Goal: Task Accomplishment & Management: Use online tool/utility

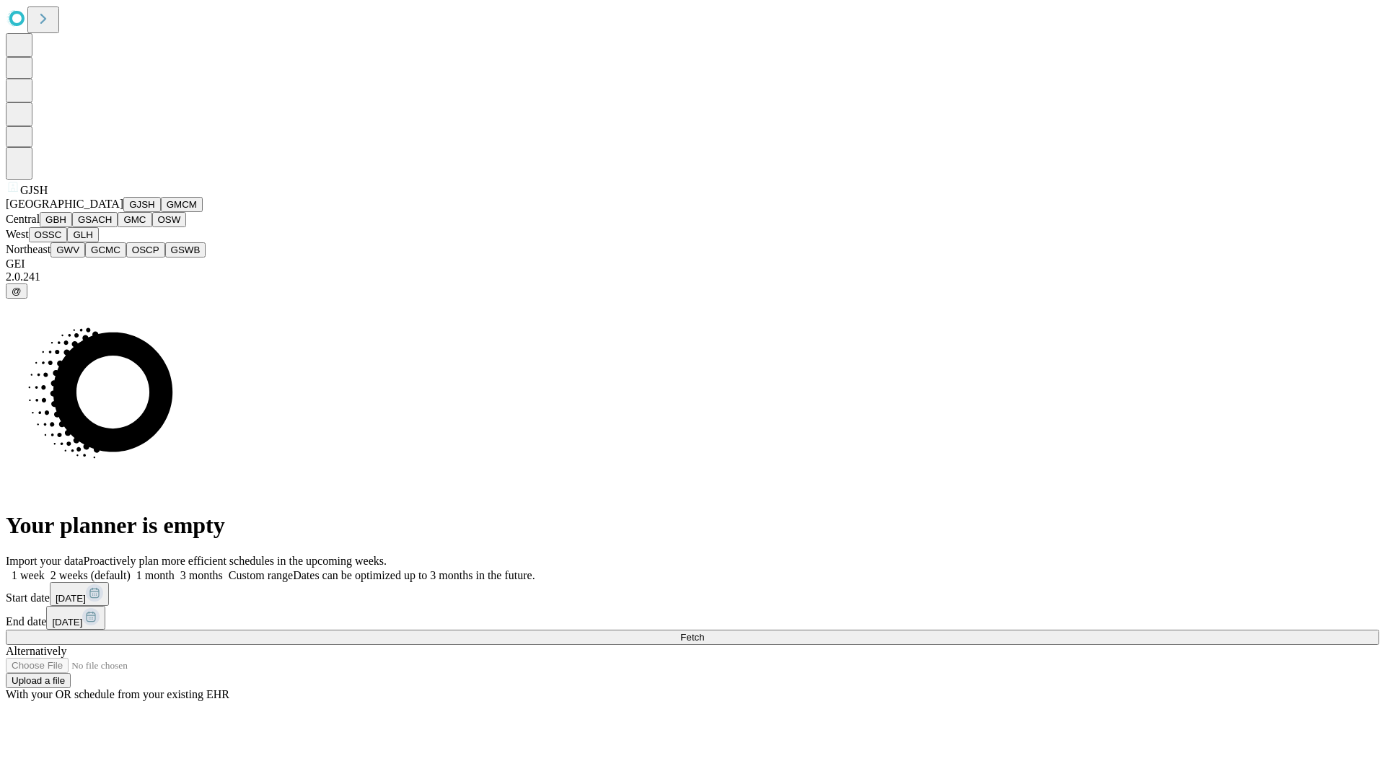
click at [123, 212] on button "GJSH" at bounding box center [142, 204] width 38 height 15
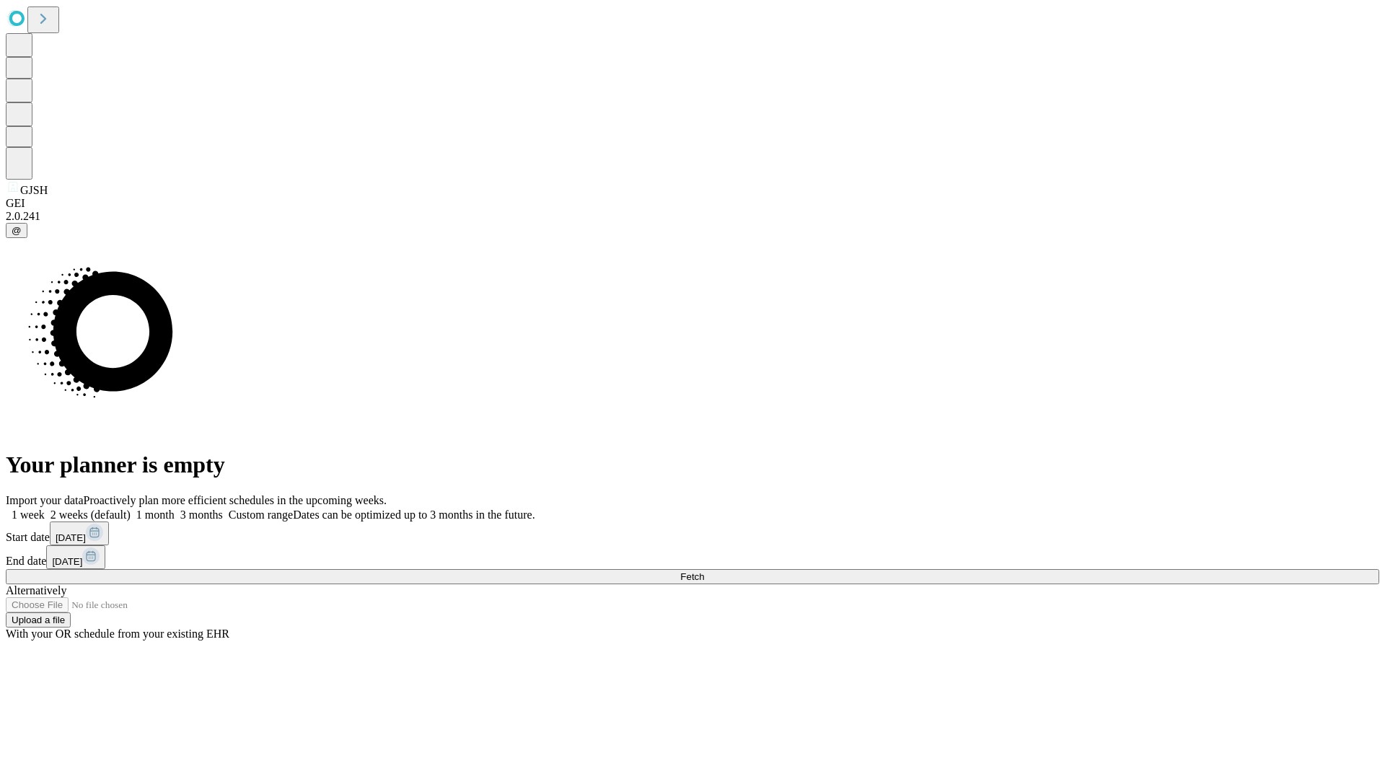
click at [45, 509] on label "1 week" at bounding box center [25, 515] width 39 height 12
click at [704, 571] on span "Fetch" at bounding box center [692, 576] width 24 height 11
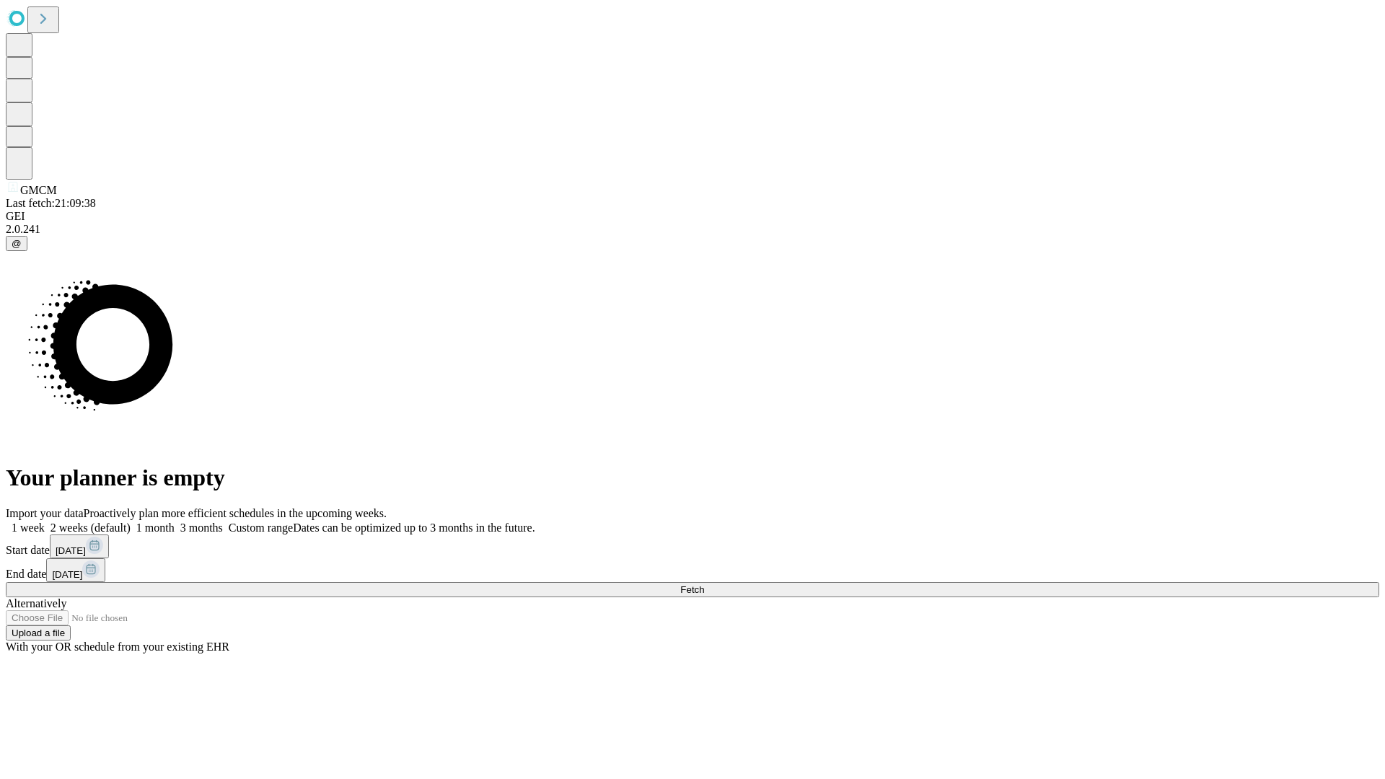
click at [704, 584] on span "Fetch" at bounding box center [692, 589] width 24 height 11
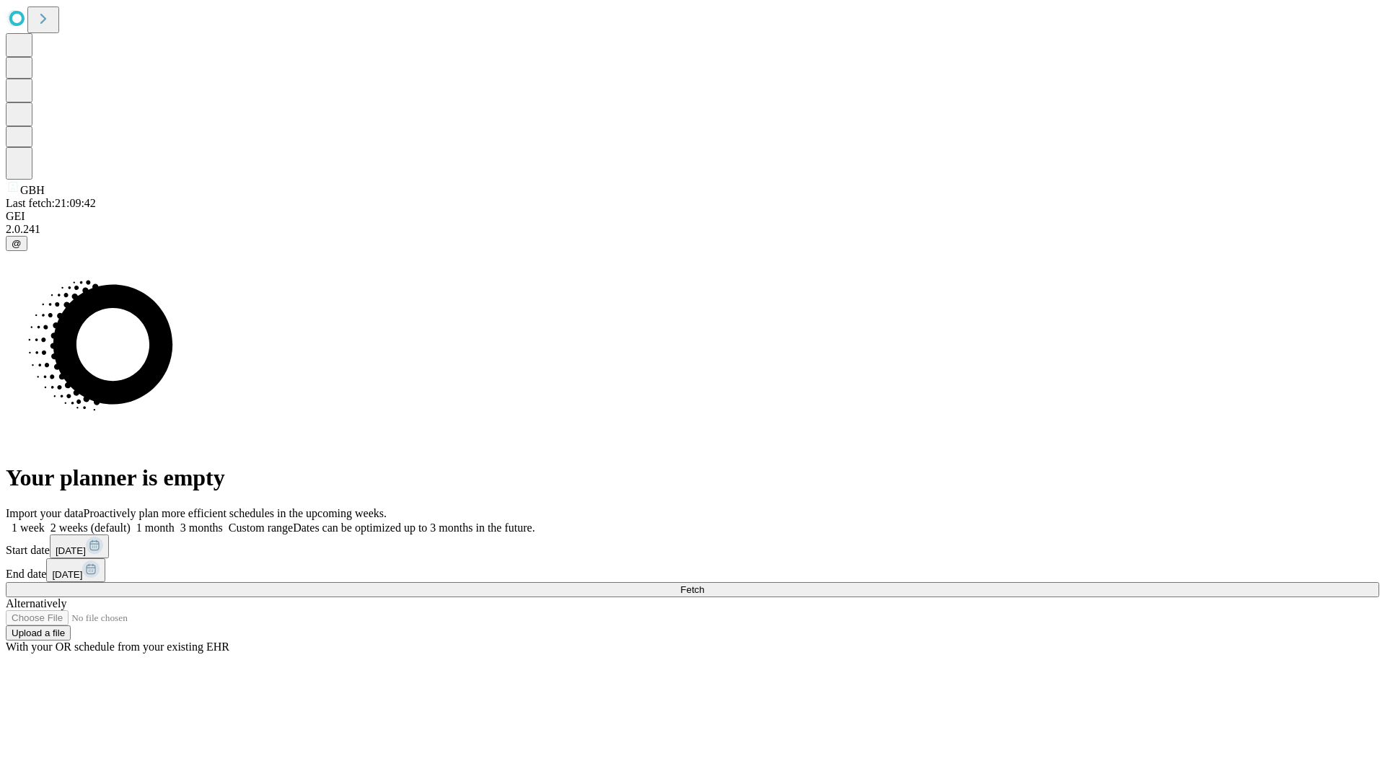
click at [704, 584] on span "Fetch" at bounding box center [692, 589] width 24 height 11
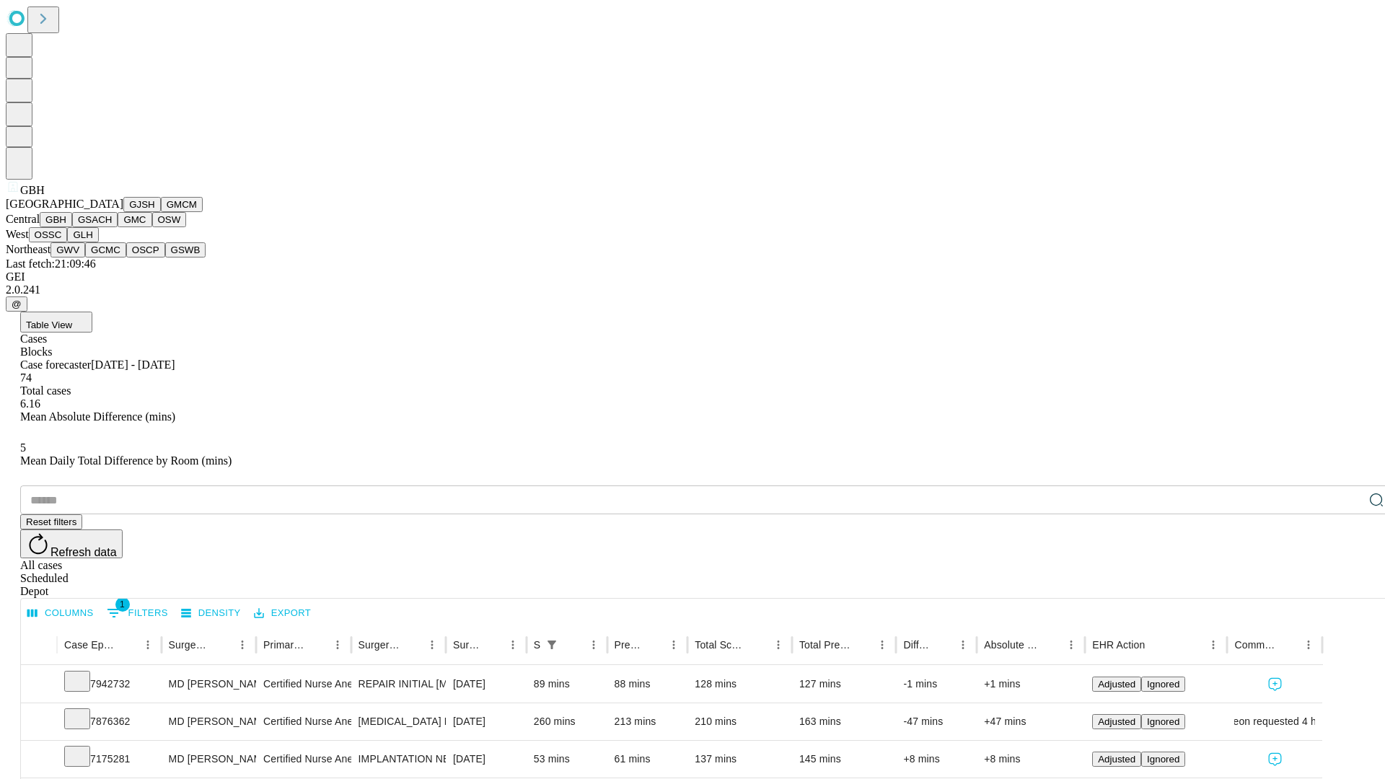
click at [112, 227] on button "GSACH" at bounding box center [94, 219] width 45 height 15
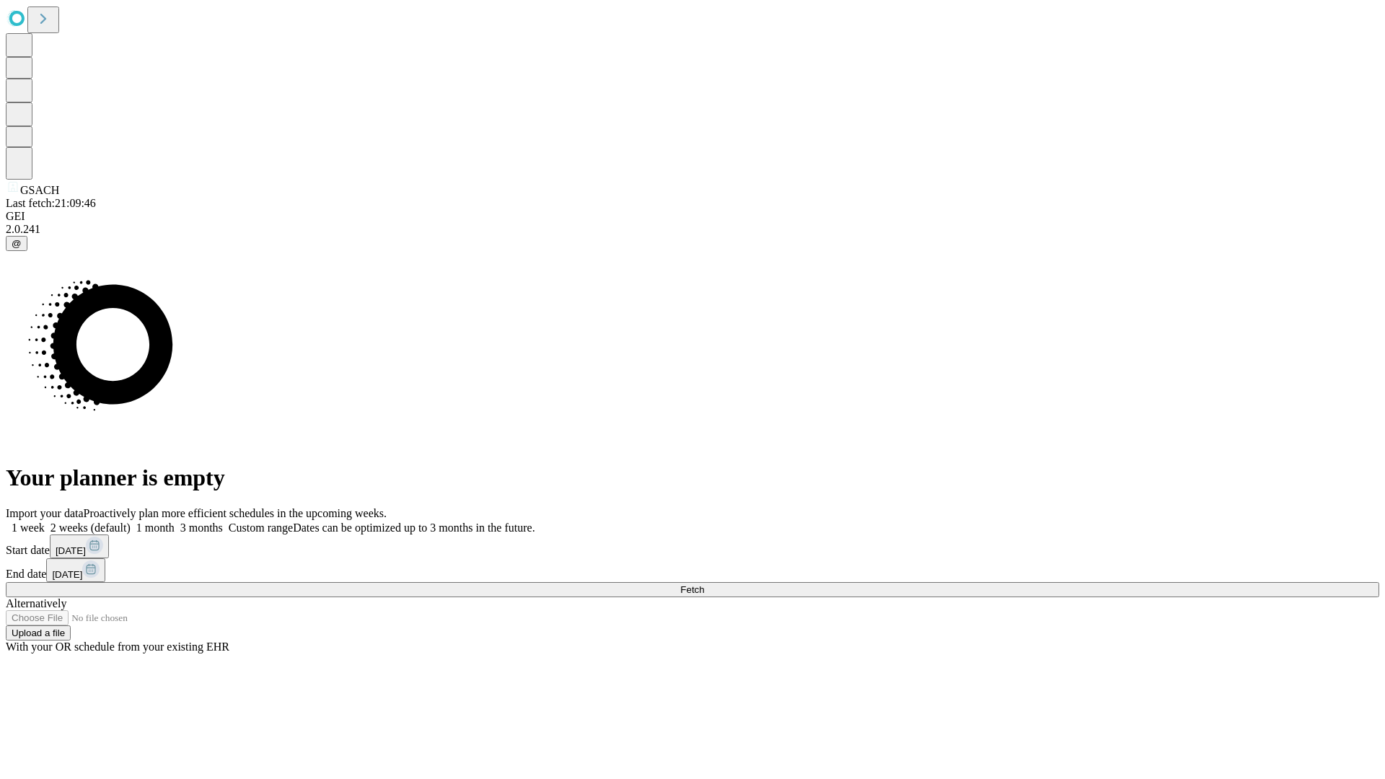
click at [45, 522] on label "1 week" at bounding box center [25, 528] width 39 height 12
click at [704, 584] on span "Fetch" at bounding box center [692, 589] width 24 height 11
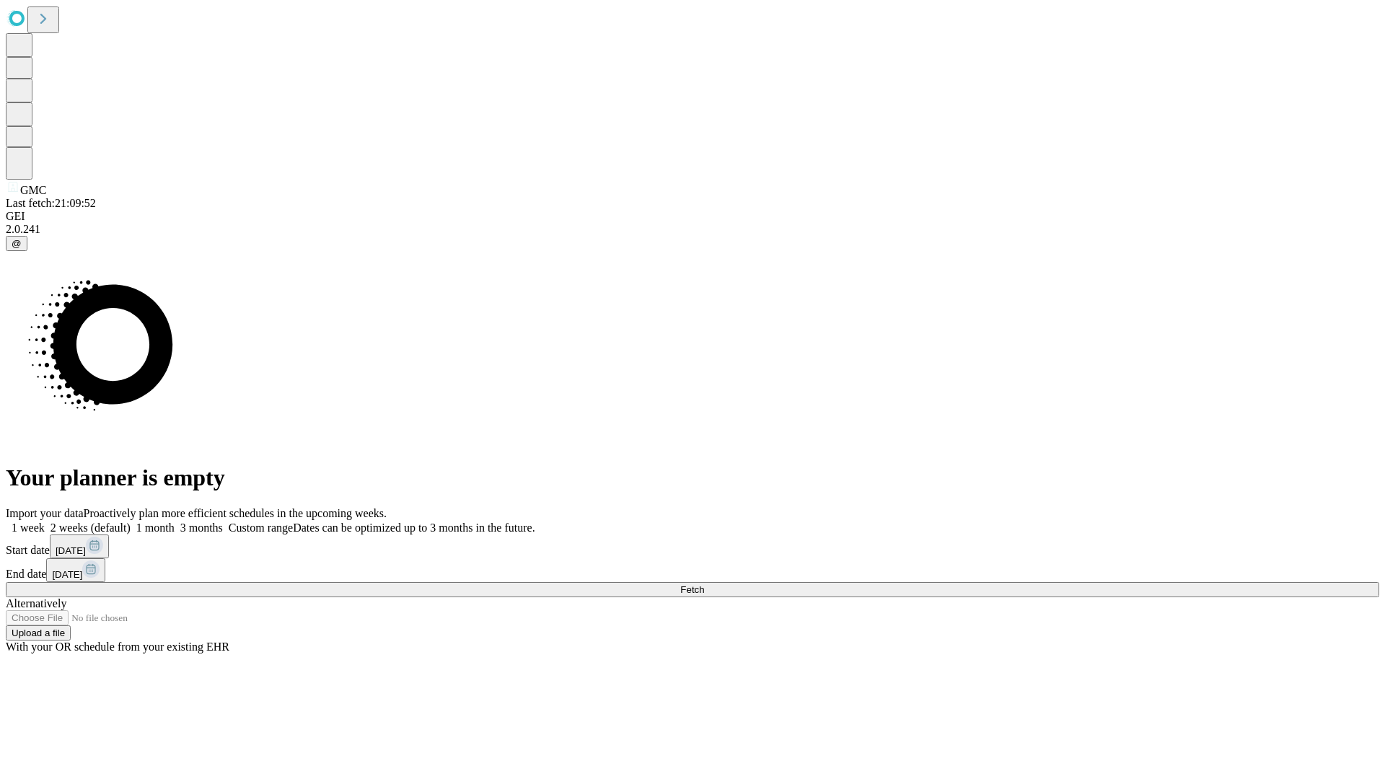
click at [45, 522] on label "1 week" at bounding box center [25, 528] width 39 height 12
click at [704, 584] on span "Fetch" at bounding box center [692, 589] width 24 height 11
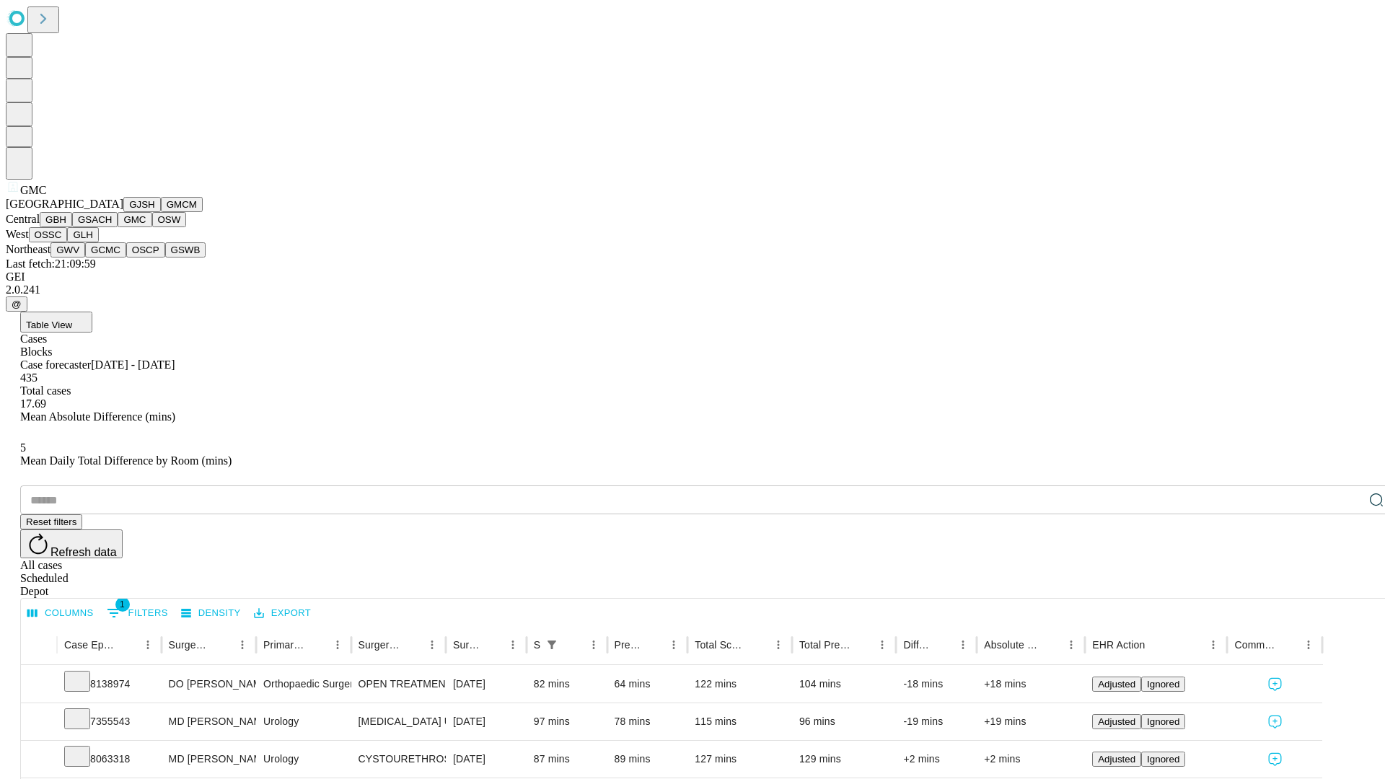
click at [152, 227] on button "OSW" at bounding box center [169, 219] width 35 height 15
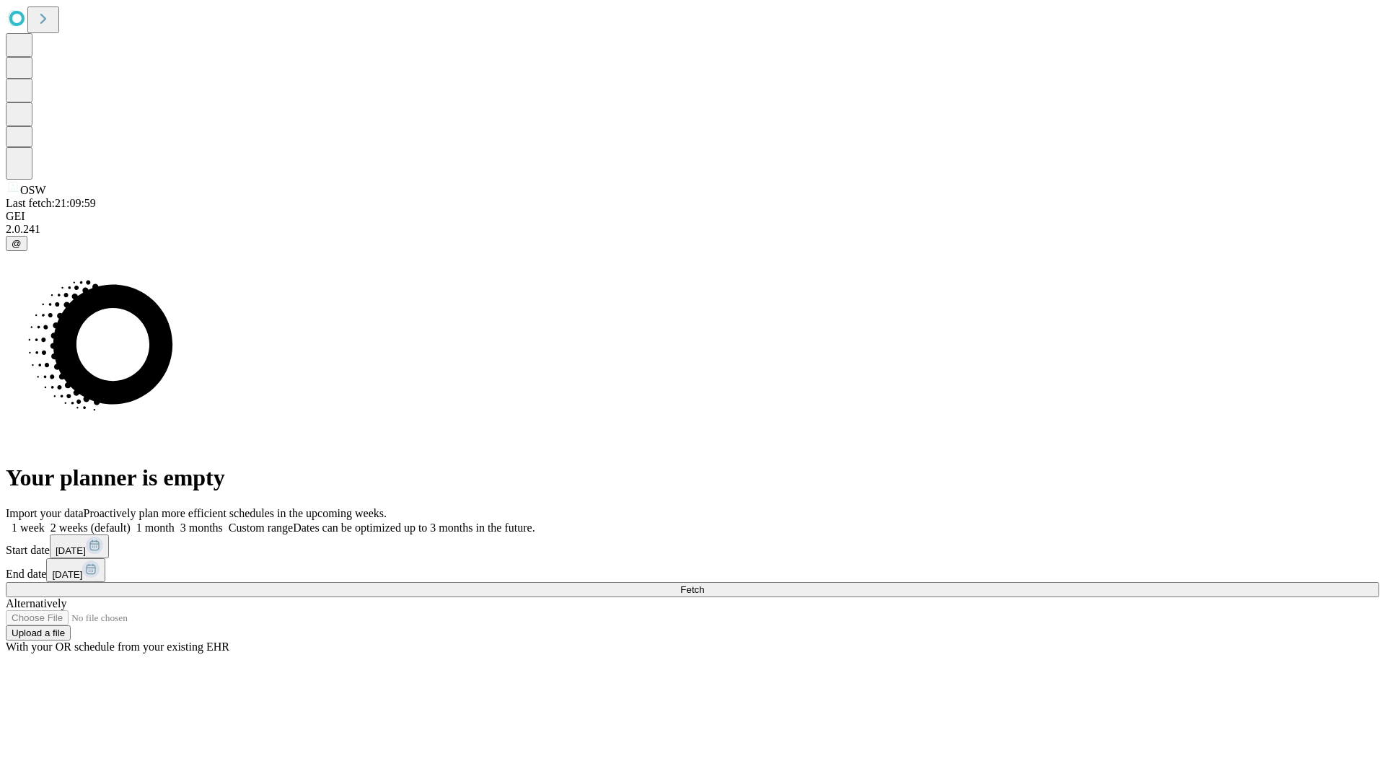
click at [45, 522] on label "1 week" at bounding box center [25, 528] width 39 height 12
click at [704, 584] on span "Fetch" at bounding box center [692, 589] width 24 height 11
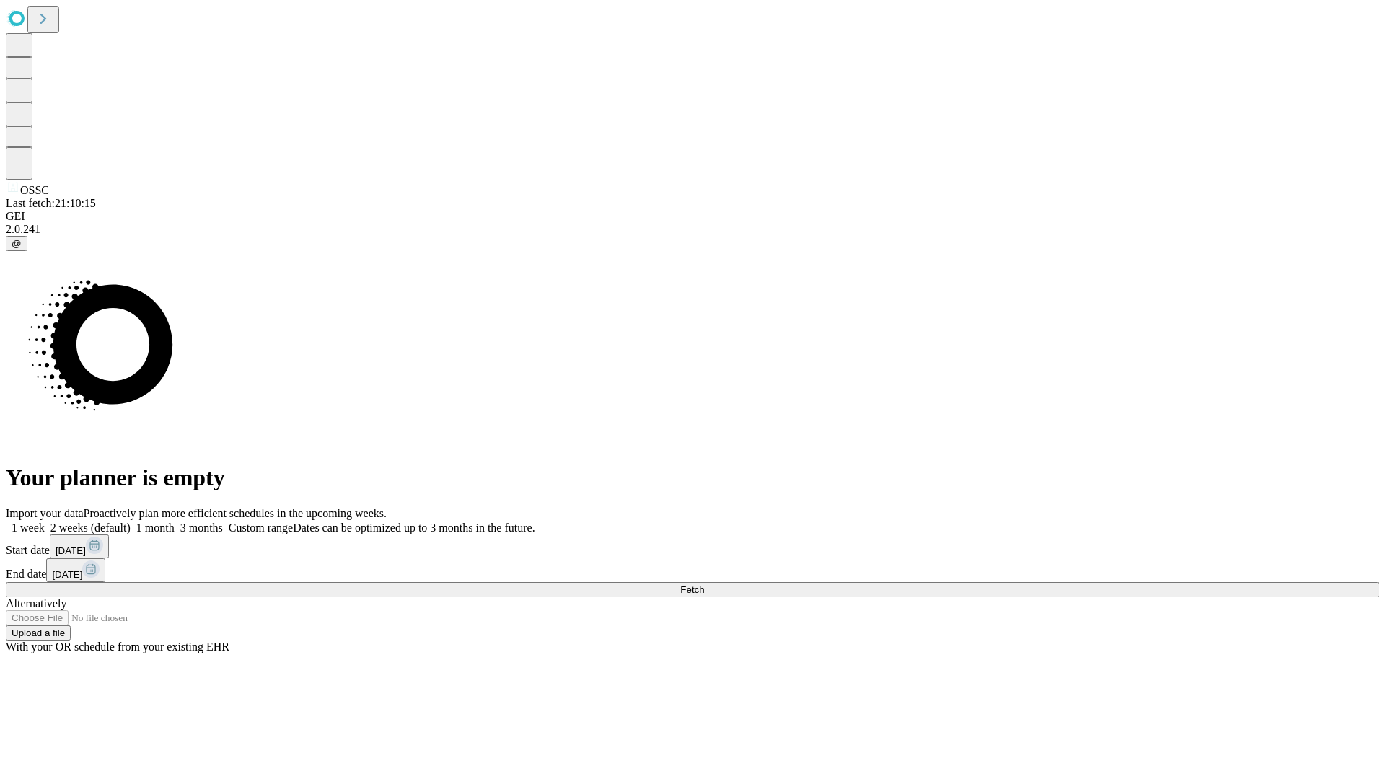
click at [45, 522] on label "1 week" at bounding box center [25, 528] width 39 height 12
click at [704, 584] on span "Fetch" at bounding box center [692, 589] width 24 height 11
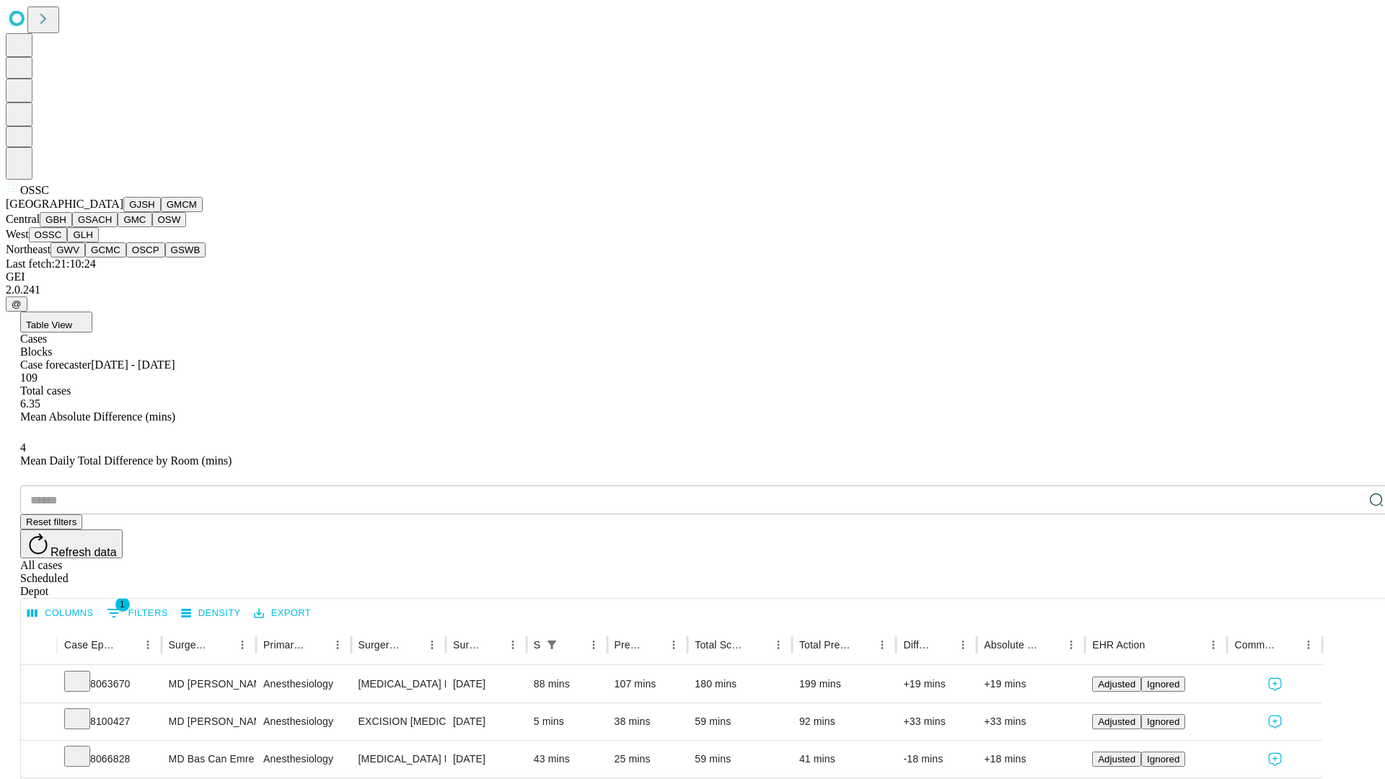
click at [98, 242] on button "GLH" at bounding box center [82, 234] width 31 height 15
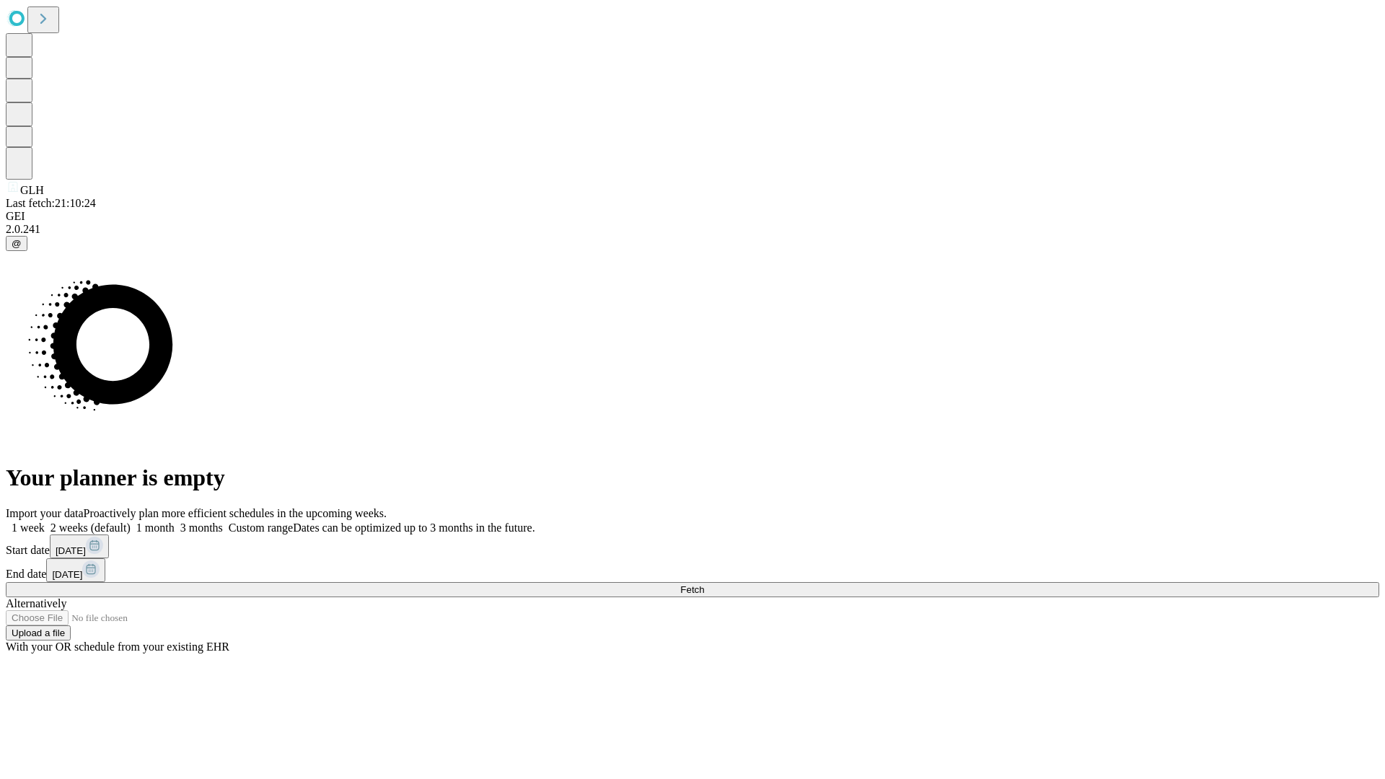
click at [45, 522] on label "1 week" at bounding box center [25, 528] width 39 height 12
click at [704, 584] on span "Fetch" at bounding box center [692, 589] width 24 height 11
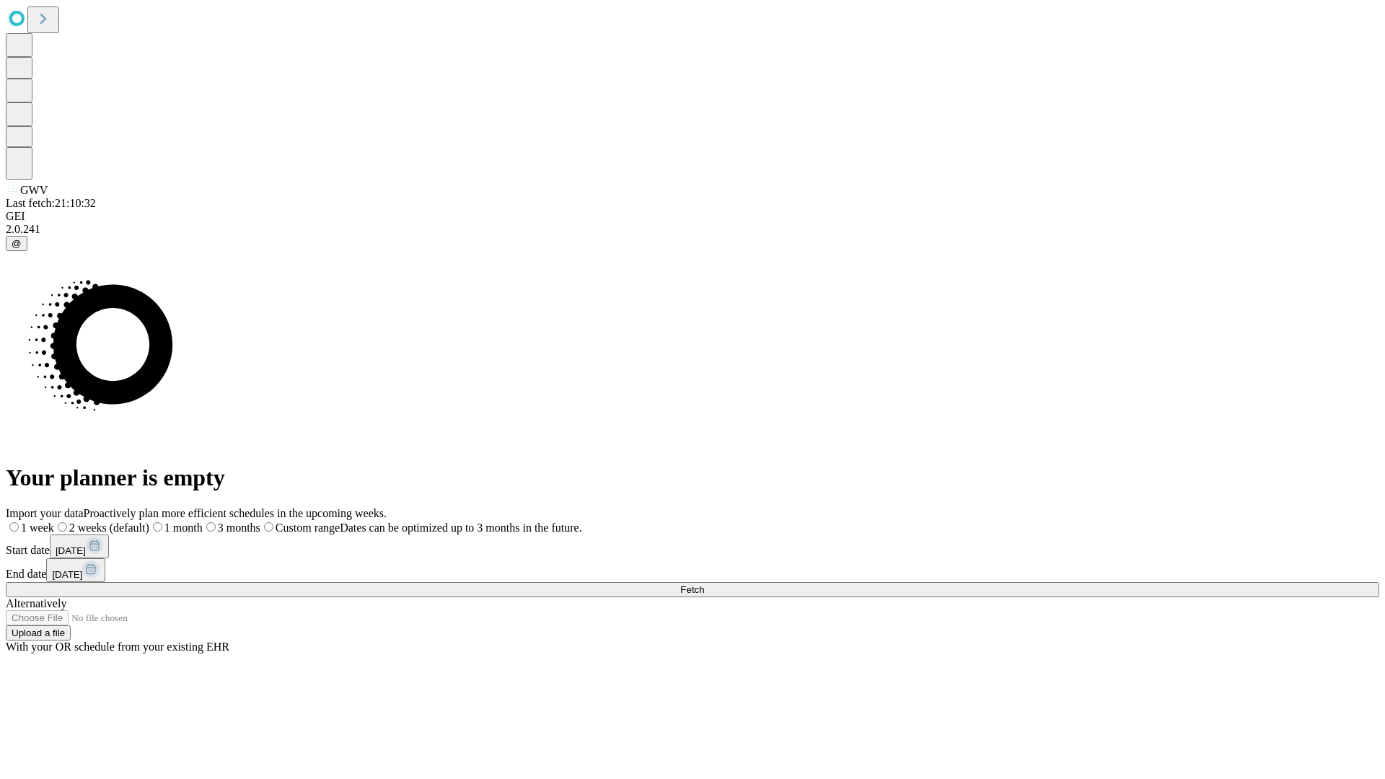
click at [54, 522] on label "1 week" at bounding box center [30, 528] width 48 height 12
click at [704, 584] on span "Fetch" at bounding box center [692, 589] width 24 height 11
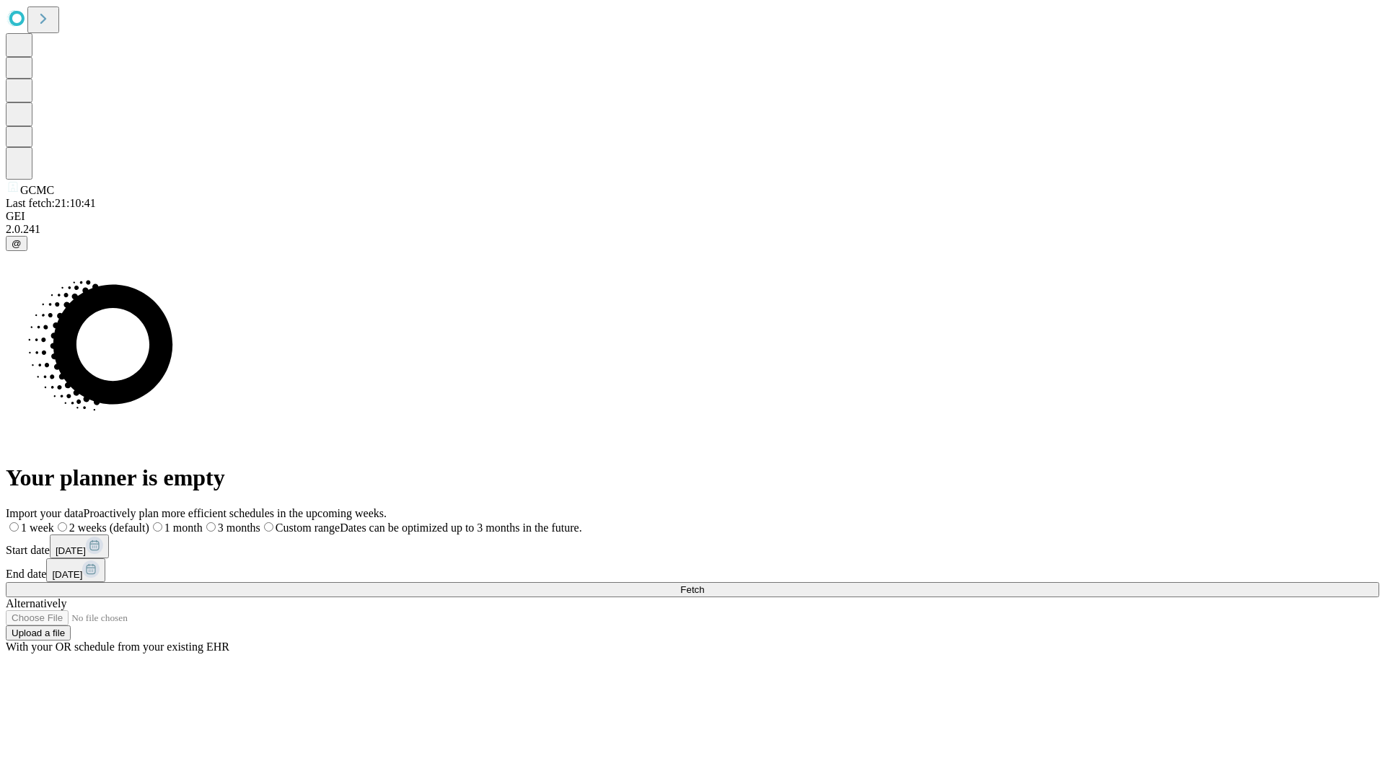
click at [704, 584] on span "Fetch" at bounding box center [692, 589] width 24 height 11
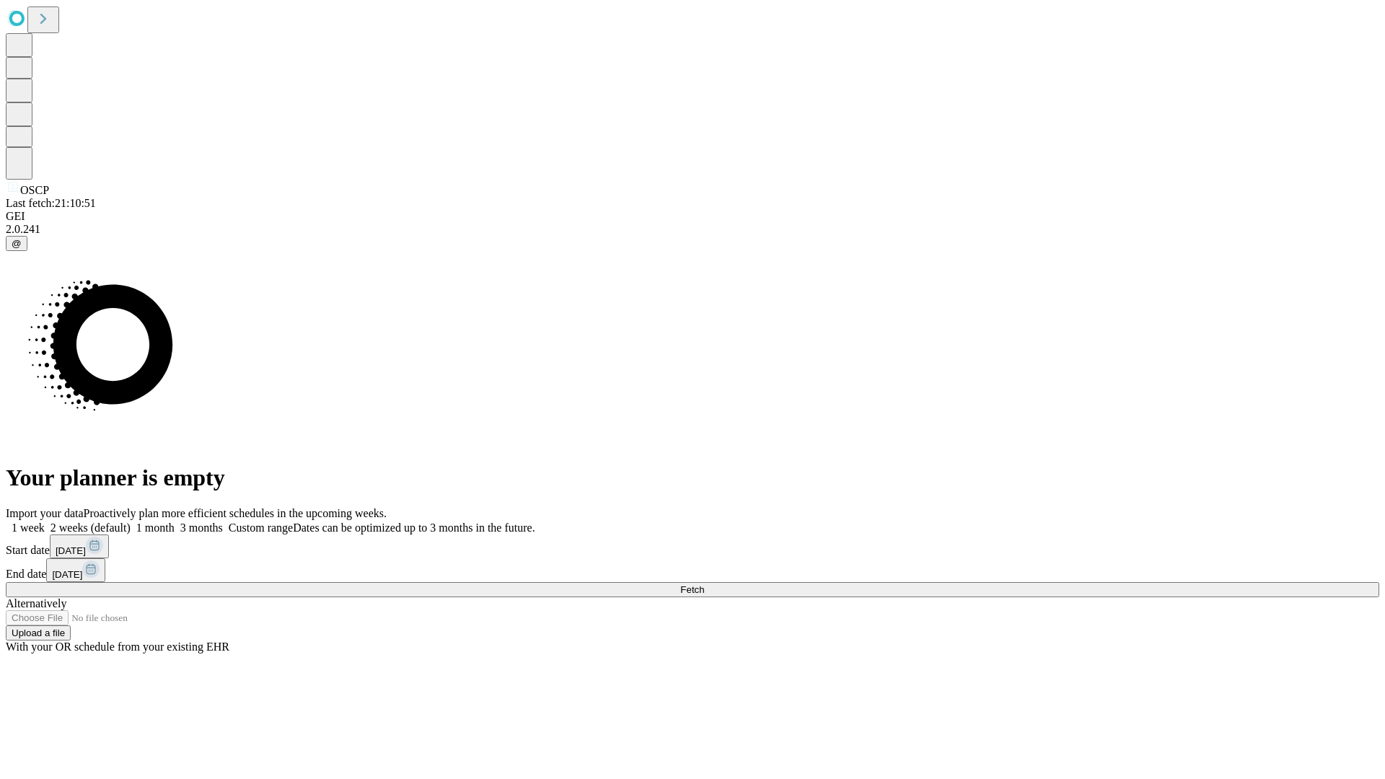
click at [45, 522] on label "1 week" at bounding box center [25, 528] width 39 height 12
click at [704, 584] on span "Fetch" at bounding box center [692, 589] width 24 height 11
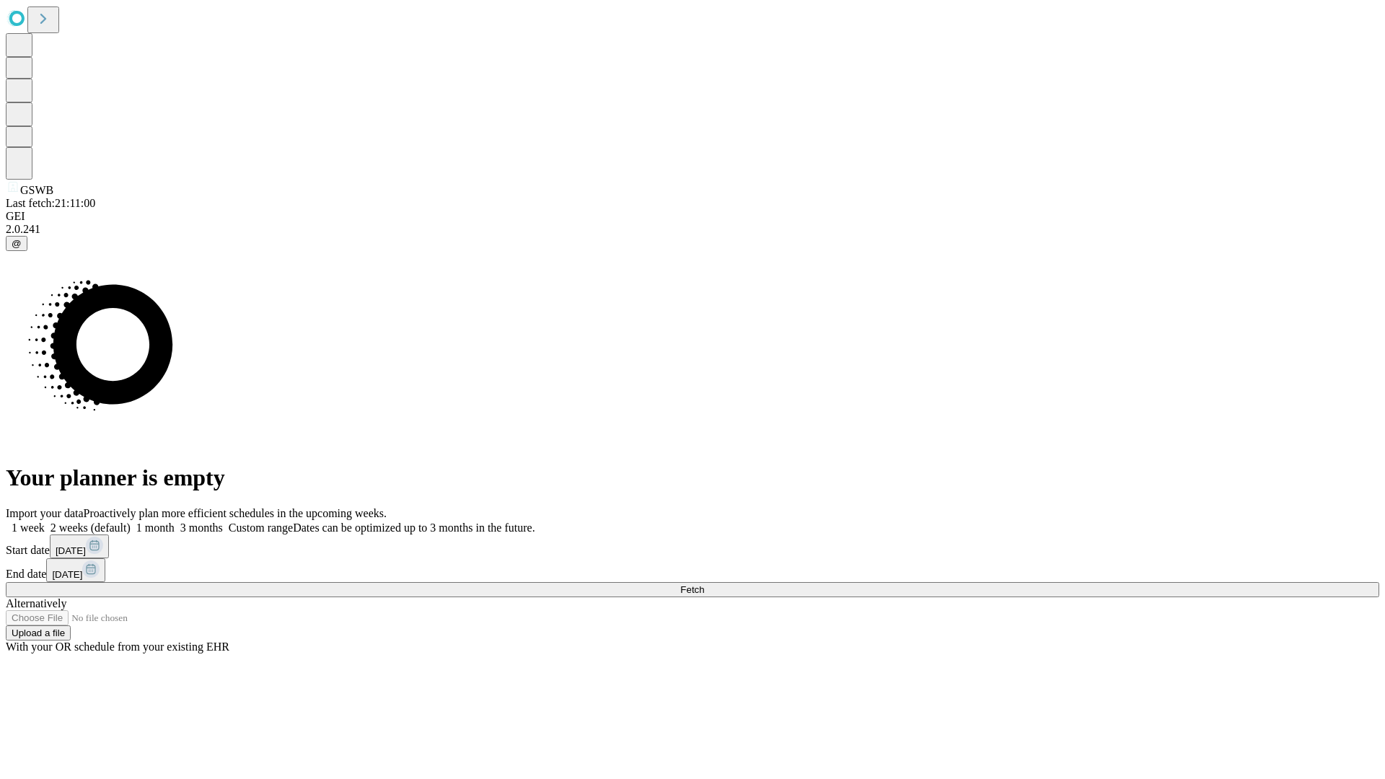
click at [45, 522] on label "1 week" at bounding box center [25, 528] width 39 height 12
click at [704, 584] on span "Fetch" at bounding box center [692, 589] width 24 height 11
